Goal: Task Accomplishment & Management: Manage account settings

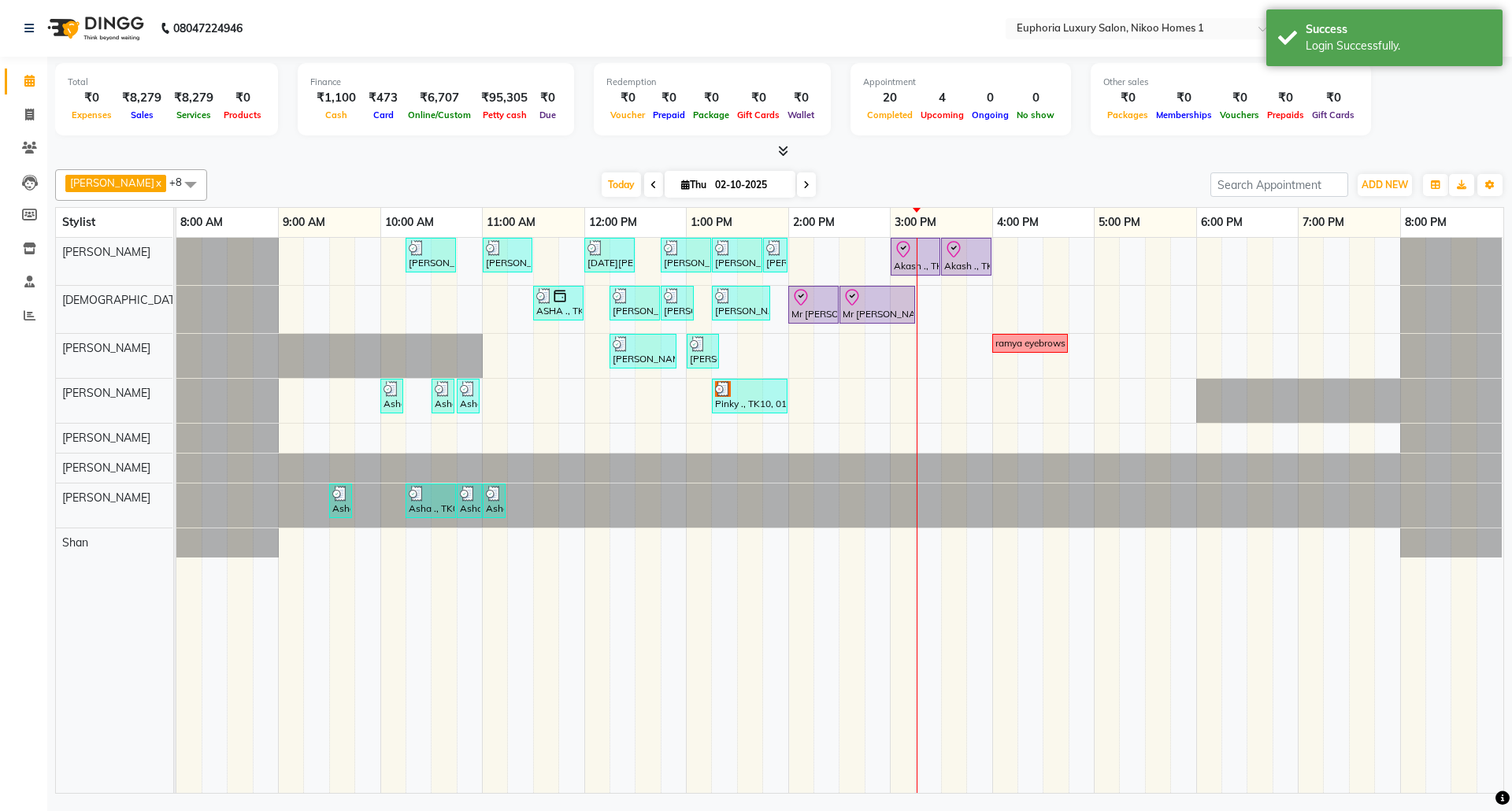
click at [784, 149] on icon at bounding box center [782, 150] width 10 height 12
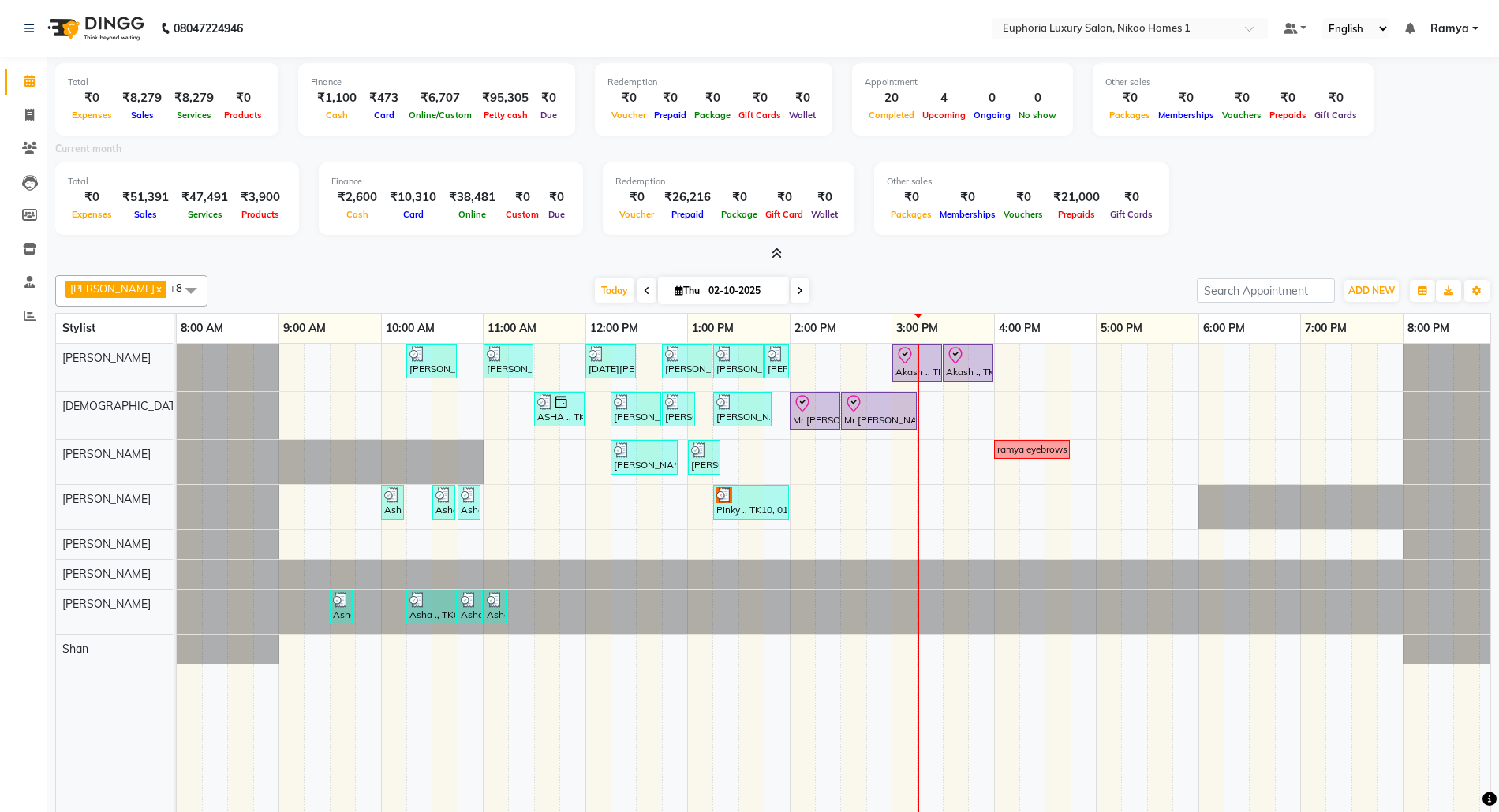
click at [1437, 32] on span "Ramya" at bounding box center [1449, 28] width 39 height 17
click at [1429, 110] on link "Sign out" at bounding box center [1398, 108] width 144 height 25
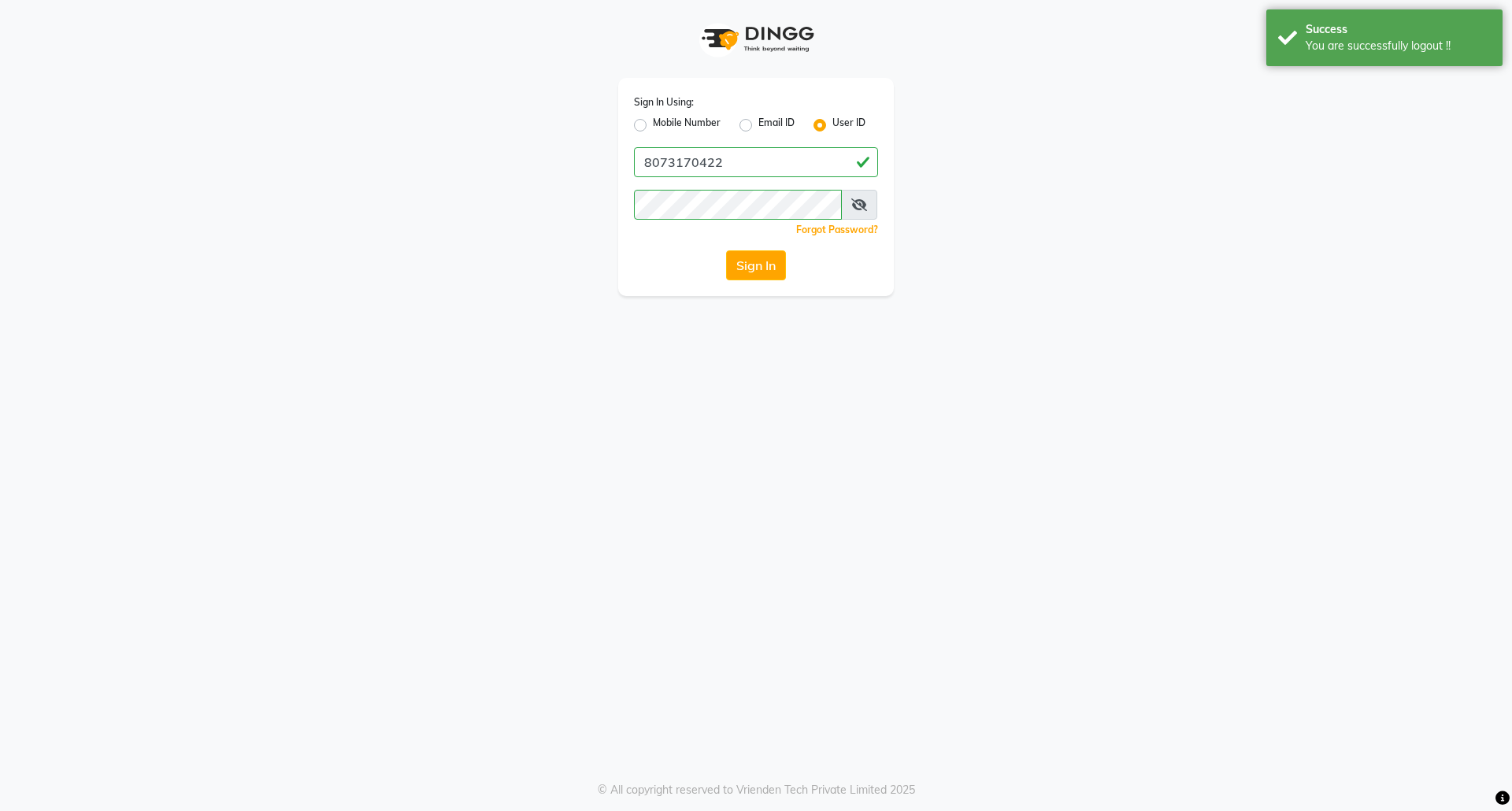
click at [653, 123] on label "Mobile Number" at bounding box center [687, 125] width 68 height 19
click at [653, 123] on input "Mobile Number" at bounding box center [658, 120] width 10 height 10
radio input "true"
radio input "false"
click at [730, 164] on input "Username" at bounding box center [782, 162] width 191 height 30
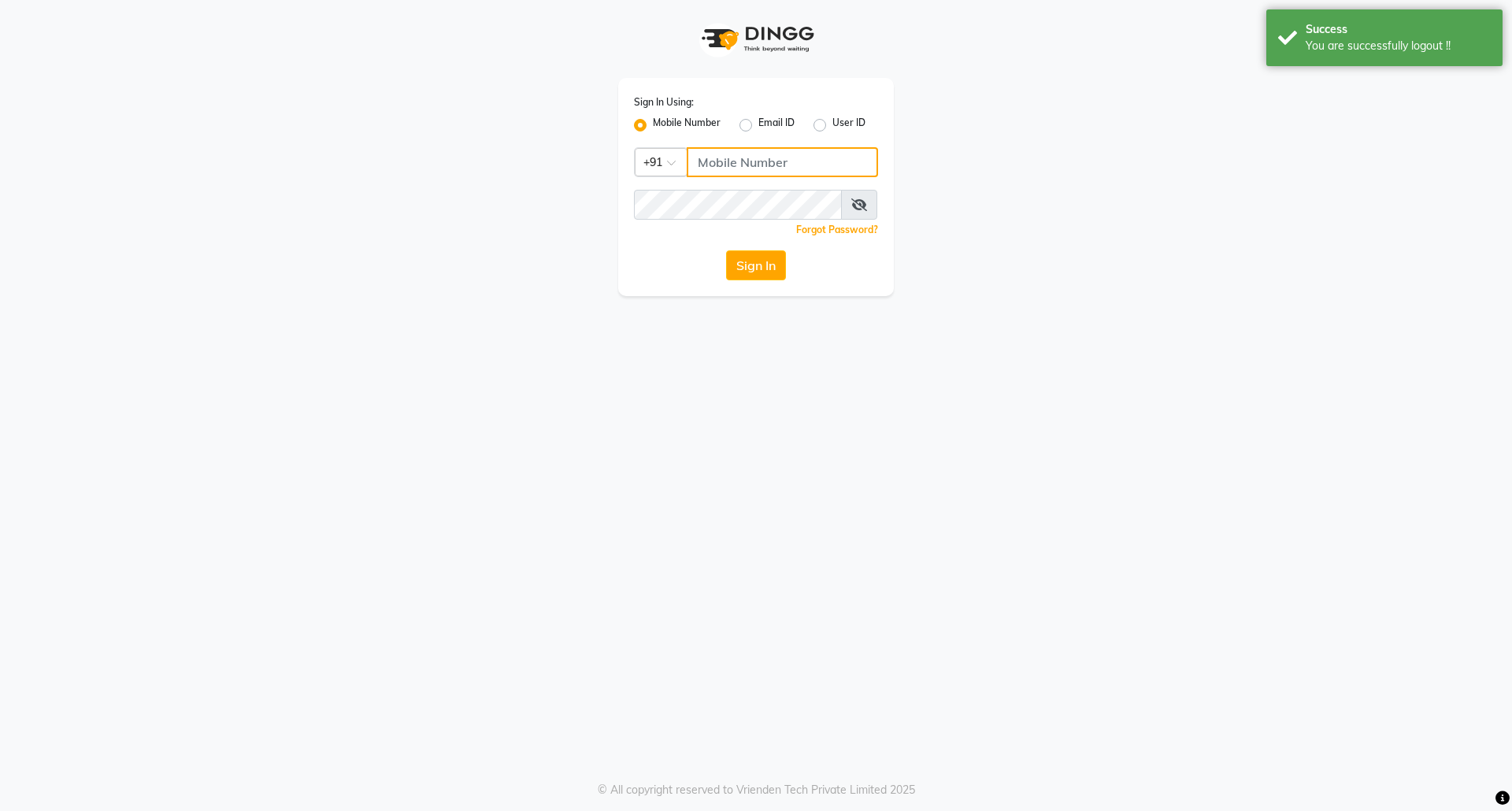
type input "7760179992"
click at [779, 269] on button "Sign In" at bounding box center [756, 266] width 60 height 30
